Goal: Complete application form

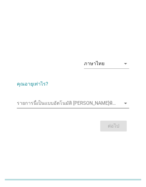
click at [64, 106] on input "รายการนี้เป็นแบบอัตโนมัติ คุณสามารถพิมพ์ลงในรายการนี้" at bounding box center [69, 103] width 104 height 10
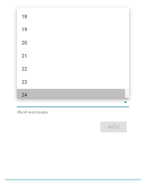
click at [32, 92] on div "24" at bounding box center [69, 95] width 94 height 7
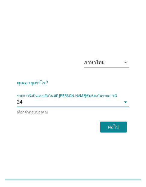
drag, startPoint x: 99, startPoint y: 123, endPoint x: 114, endPoint y: 124, distance: 15.4
click at [100, 123] on div "ต่อไป" at bounding box center [73, 127] width 112 height 14
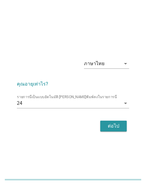
drag, startPoint x: 102, startPoint y: 124, endPoint x: 128, endPoint y: 123, distance: 25.5
click at [102, 124] on button "ต่อไป" at bounding box center [113, 126] width 26 height 11
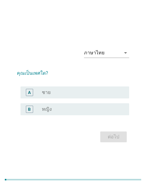
click at [62, 107] on div "radio_button_unchecked หญิง" at bounding box center [80, 109] width 77 height 6
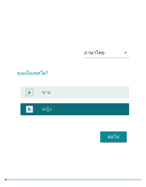
click at [113, 141] on button "ต่อไป" at bounding box center [113, 137] width 26 height 11
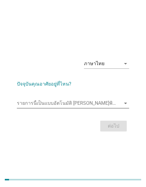
click at [52, 98] on input "รายการนี้เป็นแบบอัตโนมัติ คุณสามารถพิมพ์ลงในรายการนี้" at bounding box center [69, 103] width 104 height 10
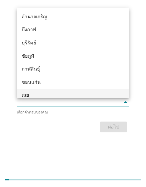
click at [32, 92] on div "เลย" at bounding box center [69, 95] width 94 height 7
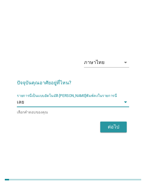
click at [110, 126] on div "ต่อไป" at bounding box center [113, 126] width 17 height 7
